Goal: Task Accomplishment & Management: Use online tool/utility

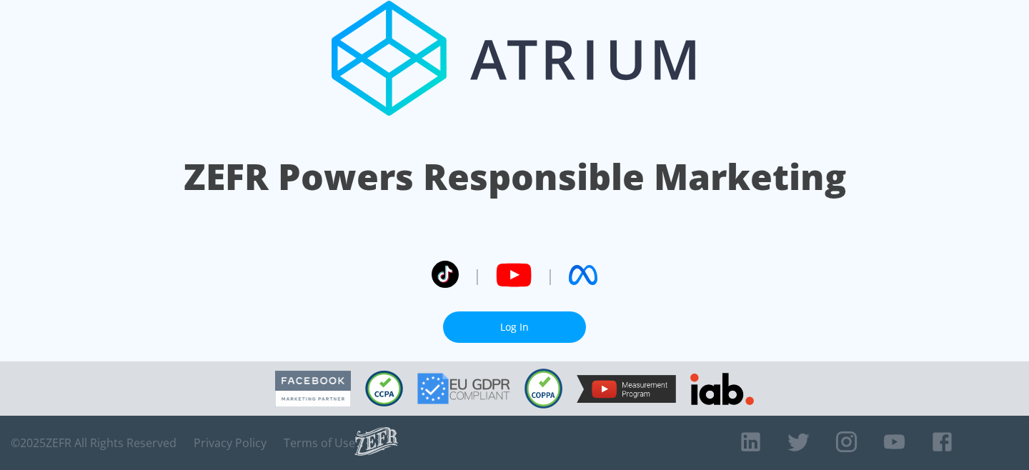
click at [517, 319] on link "Log In" at bounding box center [514, 328] width 143 height 32
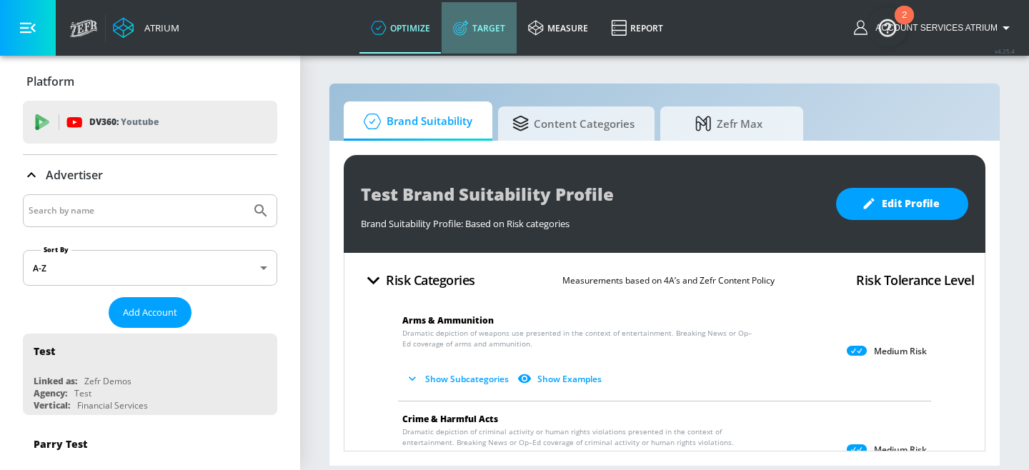
click at [470, 37] on link "Target" at bounding box center [479, 27] width 75 height 51
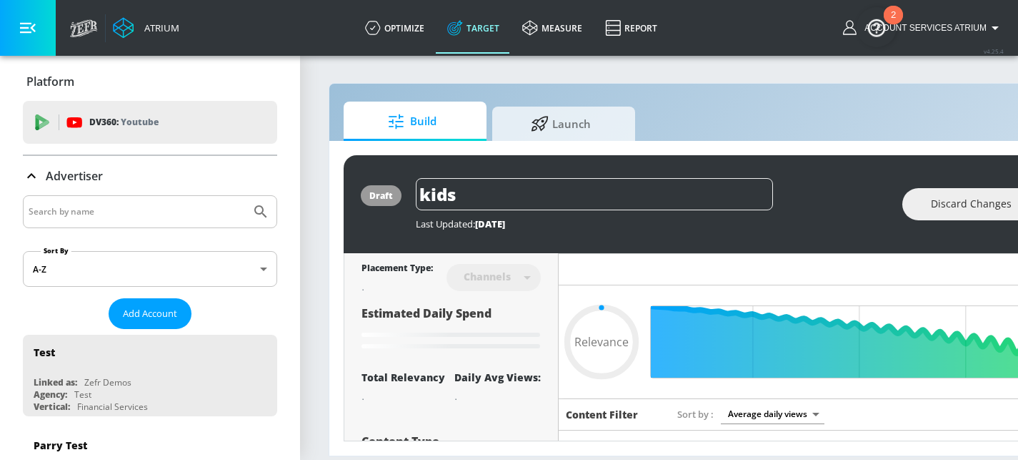
type input "0.05"
click at [425, 32] on link "optimize" at bounding box center [395, 27] width 82 height 51
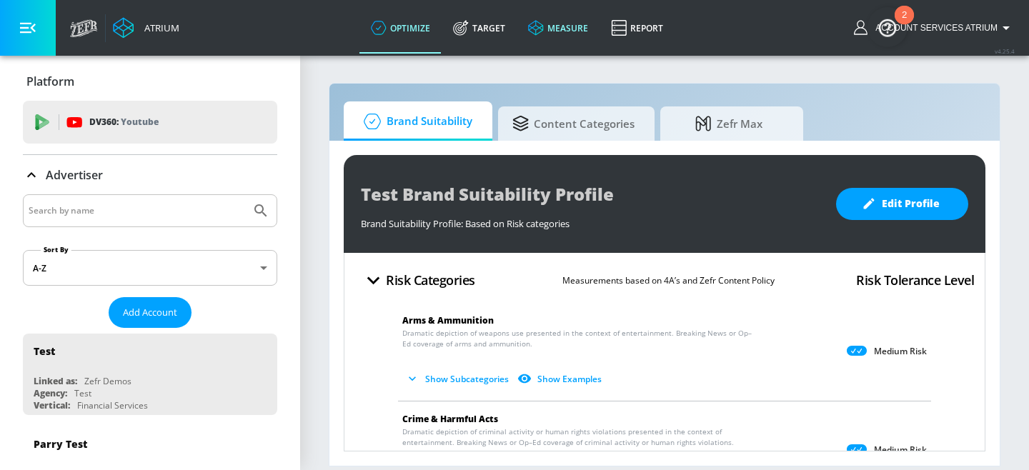
click at [561, 18] on link "measure" at bounding box center [558, 27] width 83 height 51
